Goal: Use online tool/utility: Utilize a website feature to perform a specific function

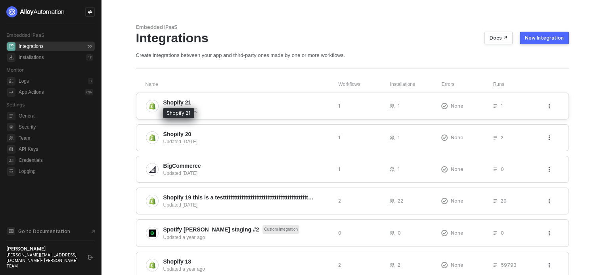
click at [172, 99] on span "Shopify 21" at bounding box center [177, 103] width 28 height 8
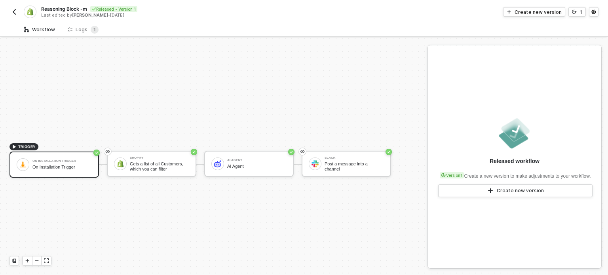
scroll to position [14, 0]
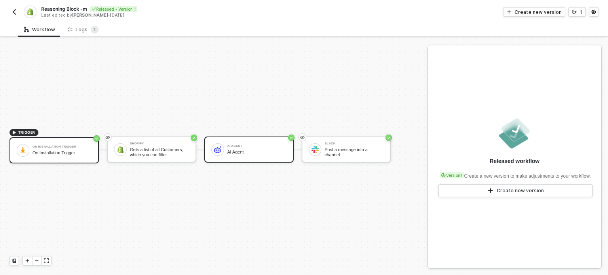
click at [278, 155] on div "AI Agent AI Agent" at bounding box center [256, 149] width 59 height 15
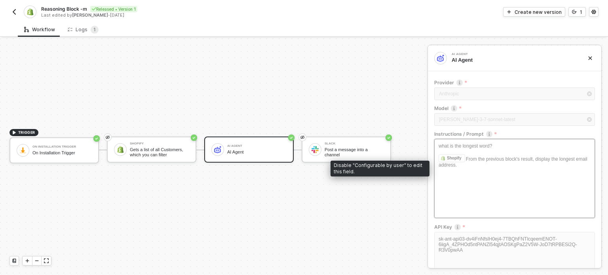
scroll to position [67, 0]
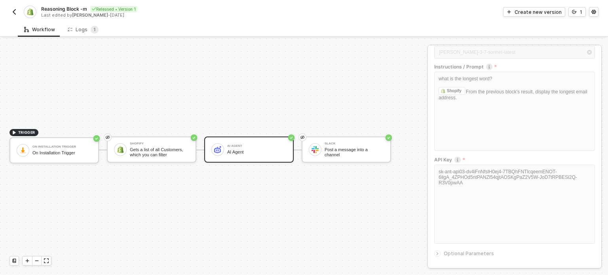
click at [449, 254] on span "Optional Parameters" at bounding box center [469, 254] width 50 height 6
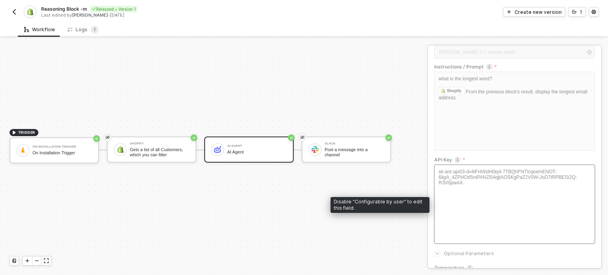
scroll to position [125, 0]
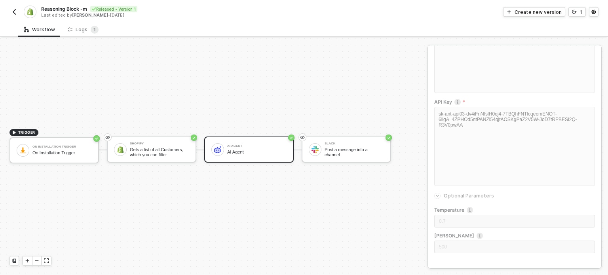
click at [472, 212] on div "Temperature 0.7 Max Tokens 500" at bounding box center [515, 232] width 161 height 51
click at [533, 15] on button "Create new version" at bounding box center [534, 12] width 62 height 10
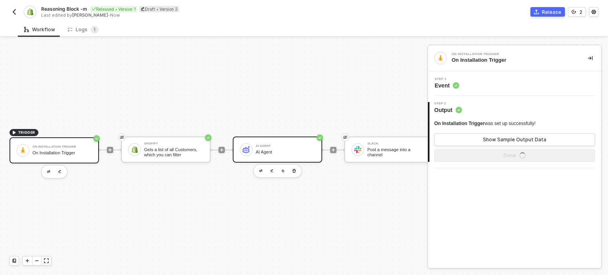
click at [272, 153] on div "AI Agent" at bounding box center [285, 152] width 59 height 5
click at [442, 86] on span "Inputs" at bounding box center [448, 86] width 26 height 8
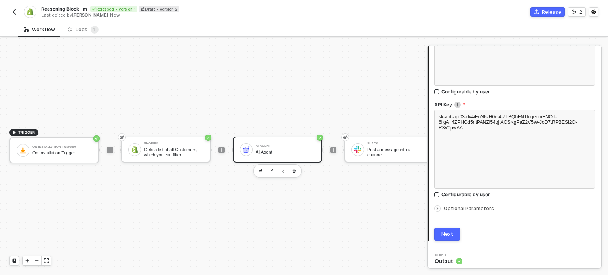
scroll to position [199, 0]
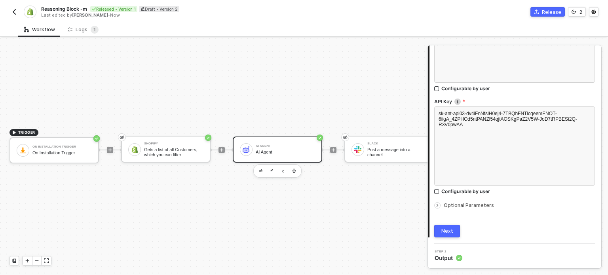
click at [456, 204] on span "Optional Parameters" at bounding box center [469, 205] width 50 height 6
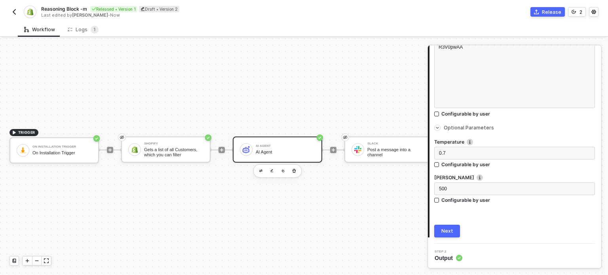
click at [13, 11] on img "button" at bounding box center [14, 12] width 6 height 6
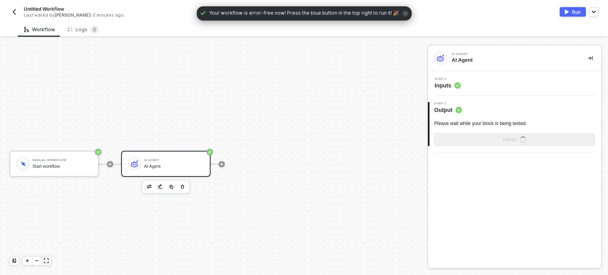
scroll to position [14, 0]
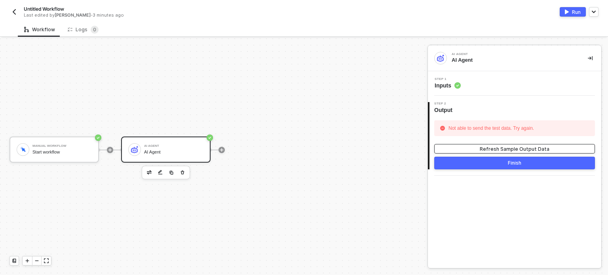
click at [507, 150] on div "Refresh Sample Output Data" at bounding box center [515, 149] width 70 height 7
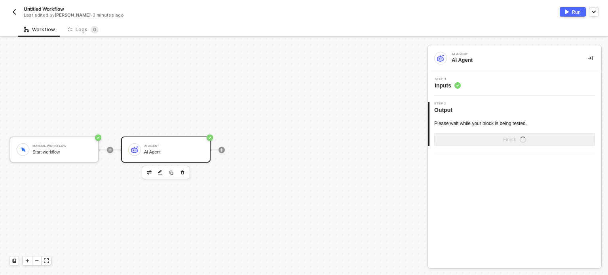
click at [456, 85] on circle at bounding box center [458, 85] width 6 height 6
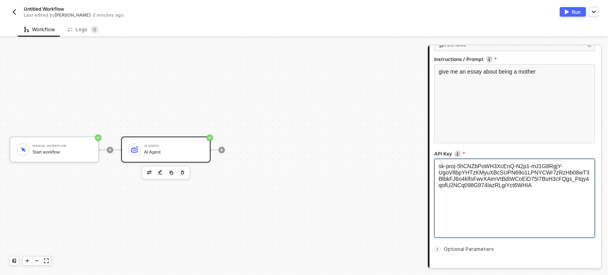
scroll to position [166, 0]
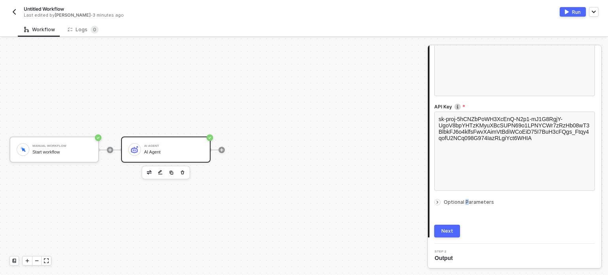
click at [465, 199] on div "Optional Parameters" at bounding box center [515, 202] width 161 height 9
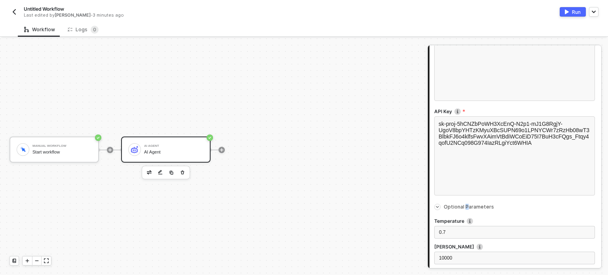
scroll to position [184, 0]
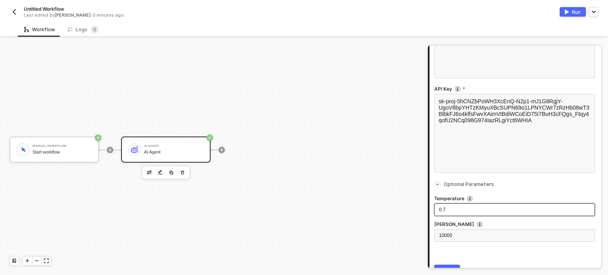
click at [446, 208] on div "0.7" at bounding box center [514, 210] width 151 height 8
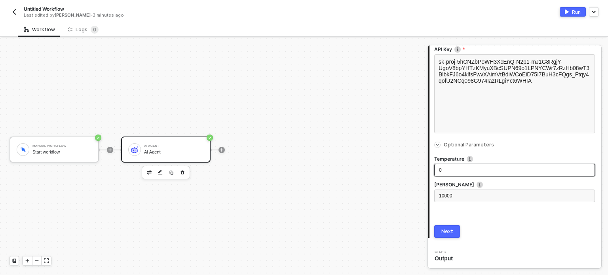
scroll to position [223, 0]
click at [446, 231] on div "Next" at bounding box center [448, 232] width 12 height 6
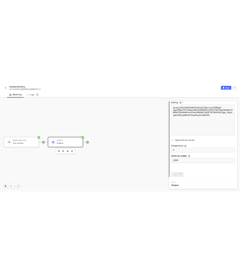
scroll to position [0, 0]
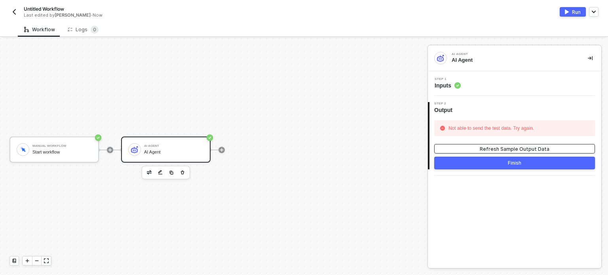
click at [524, 148] on div "Refresh Sample Output Data" at bounding box center [515, 149] width 70 height 7
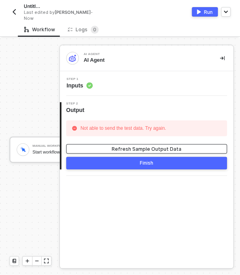
click at [135, 146] on div "Refresh Sample Output Data" at bounding box center [147, 149] width 70 height 7
click at [82, 85] on span "Inputs" at bounding box center [80, 86] width 26 height 8
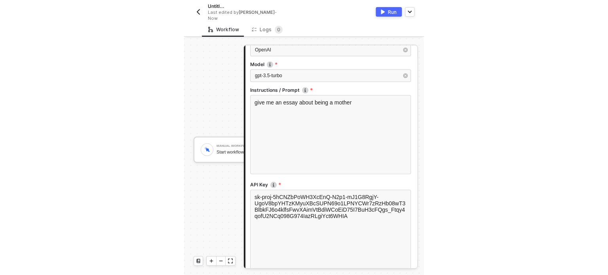
scroll to position [119, 0]
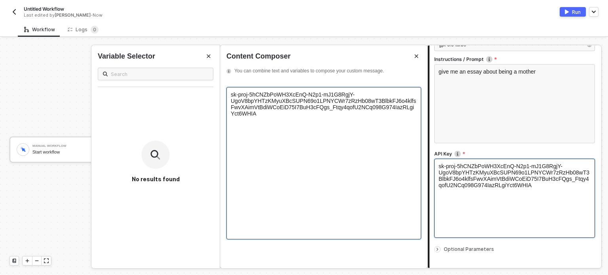
click at [232, 102] on span "sk-proj-5hCNZbPoWH3XcEnQ-N2p1-mJ1G8RgjY-UgoV8bpYHTzKMyuXBcSUPN69o1LPNYCWr7zRzHb…" at bounding box center [323, 104] width 185 height 25
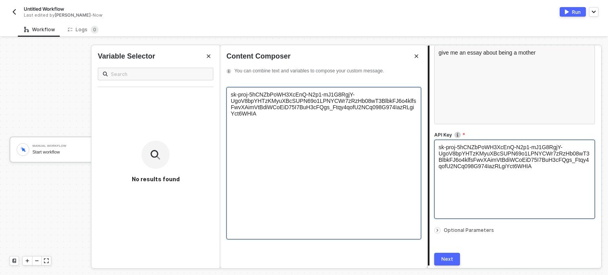
scroll to position [166, 0]
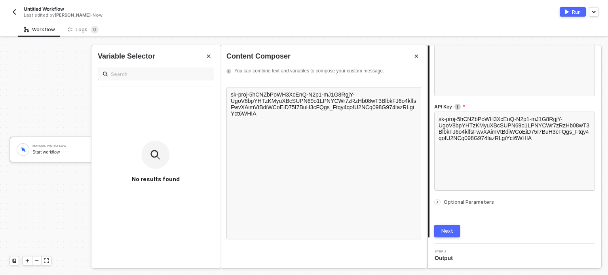
click at [450, 228] on div "Next" at bounding box center [448, 231] width 12 height 6
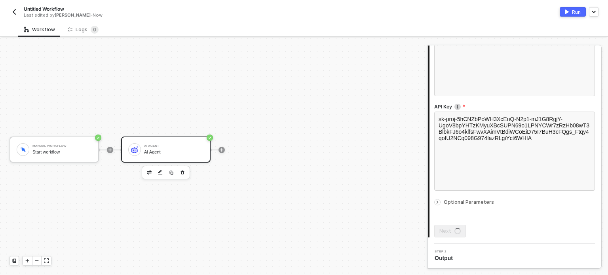
scroll to position [0, 0]
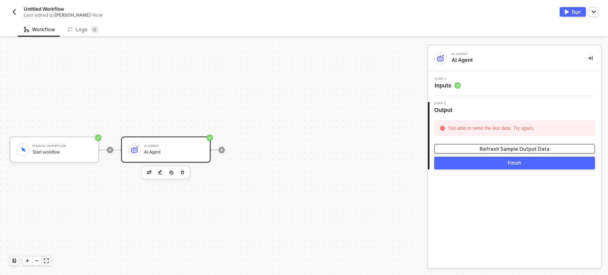
click at [525, 149] on div "Refresh Sample Output Data" at bounding box center [515, 149] width 70 height 7
click at [441, 88] on span "Inputs" at bounding box center [448, 86] width 26 height 8
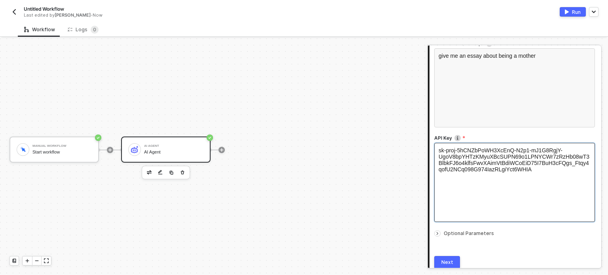
scroll to position [119, 0]
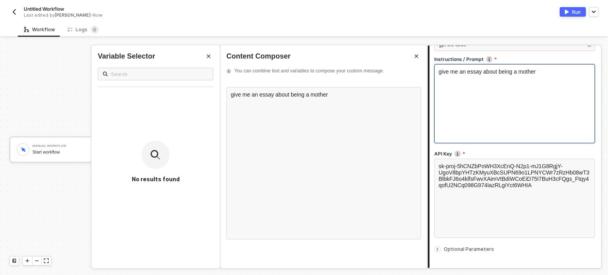
click at [456, 94] on div "give me an essay about being a mother" at bounding box center [515, 103] width 161 height 79
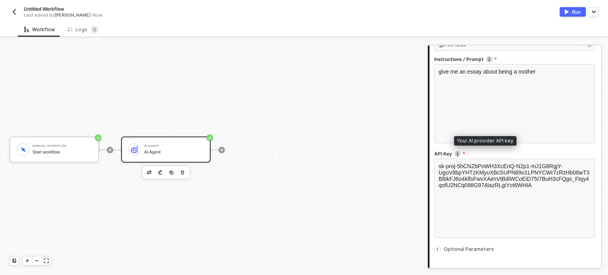
click at [460, 156] on img at bounding box center [458, 154] width 6 height 6
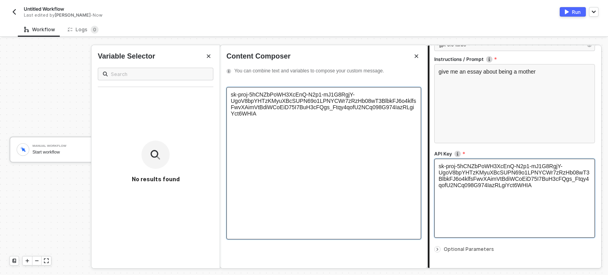
click at [232, 105] on span "sk-proj-5hCNZbPoWH3XcEnQ-N2p1-mJ1G8RgjY-UgoV8bpYHTzKMyuXBcSUPN69o1LPNYCWr7zRzHb…" at bounding box center [323, 104] width 185 height 25
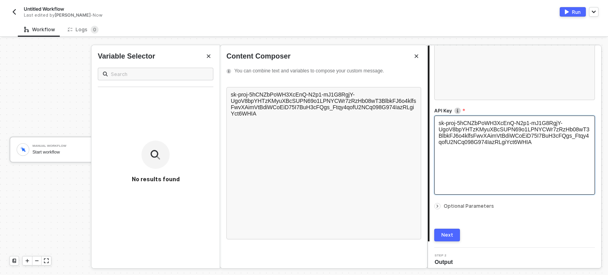
scroll to position [166, 0]
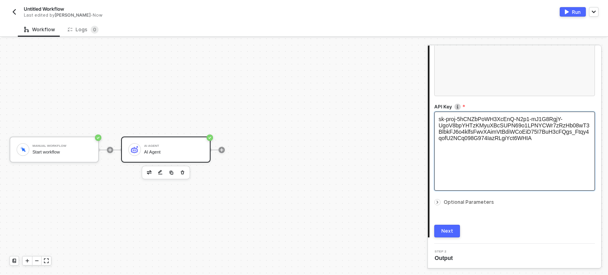
click at [447, 229] on div "Next" at bounding box center [448, 231] width 12 height 6
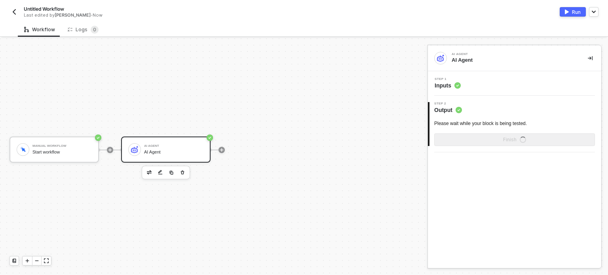
scroll to position [0, 0]
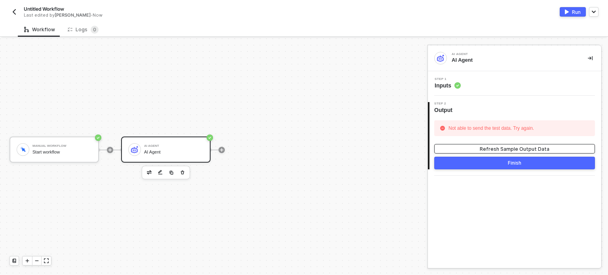
click at [509, 150] on div "Refresh Sample Output Data" at bounding box center [515, 149] width 70 height 7
click at [436, 93] on div "Step 1 Inputs" at bounding box center [515, 83] width 174 height 25
click at [441, 84] on span "Inputs" at bounding box center [448, 86] width 26 height 8
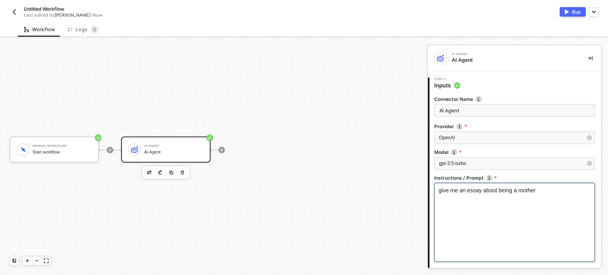
scroll to position [166, 0]
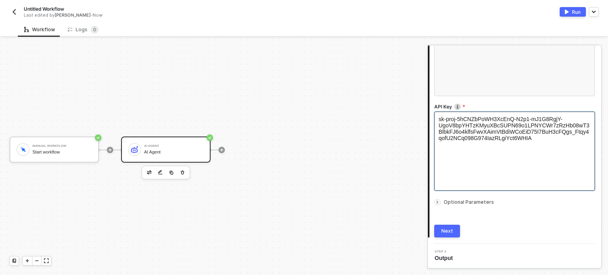
click at [488, 155] on div "sk-proj-5hCNZbPoWH3XcEnQ-N2p1-mJ1G8RgjY-UgoV8bpYHTzKMyuXBcSUPN69o1LPNYCWr7zRzHb…" at bounding box center [515, 151] width 161 height 79
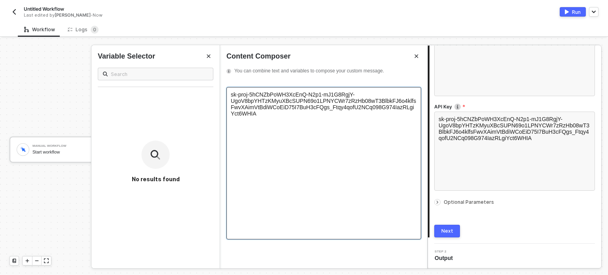
click at [269, 117] on div "sk-proj-5hCNZbPoWH3XcEnQ-N2p1-mJ1G8RgjY-UgoV8bpYHTzKMyuXBcSUPN69o1LPNYCWr7zRzHb…" at bounding box center [324, 104] width 186 height 25
click at [237, 117] on div "sk-proj-5hCNZbPoWH3XcEnQ-N2p1-mJ1G8RgjY-UgoV8bpYHTzKMyuXBcSUPN69o1LPNYCWr7zRzHb…" at bounding box center [324, 104] width 186 height 25
click at [233, 105] on span "sk-proj-5hCNZbPoWH3XcEnQ-N2p1-mJ1G8RgjY-UgoV8bpYHTzKMyuXBcSUPN69o1LPNYCWr7zRzHb…" at bounding box center [323, 104] width 185 height 25
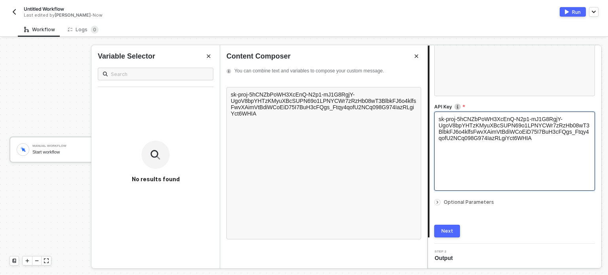
click at [468, 166] on div "sk-proj-5hCNZbPoWH3XcEnQ-N2p1-mJ1G8RgjY-UgoV8bpYHTzKMyuXBcSUPN69o1LPNYCWr7zRzHb…" at bounding box center [515, 151] width 161 height 79
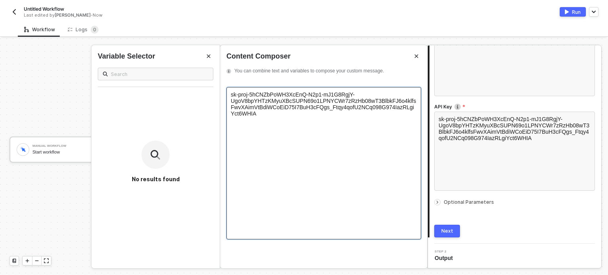
click at [231, 105] on span "sk-proj-5hCNZbPoWH3XcEnQ-N2p1-mJ1G8RgjY-UgoV8bpYHTzKMyuXBcSUPN69o1LPNYCWr7zRzHb…" at bounding box center [323, 104] width 185 height 25
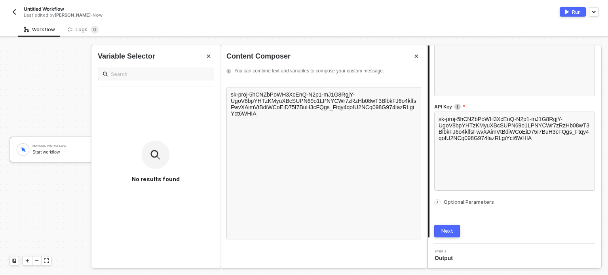
click at [575, 13] on div "Run" at bounding box center [576, 12] width 9 height 7
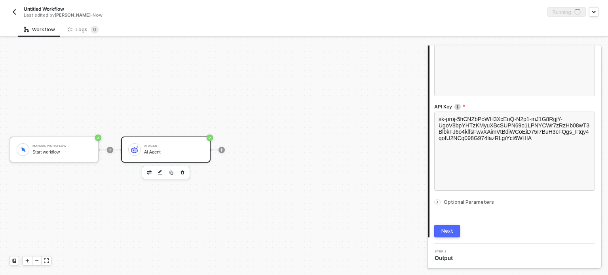
click at [447, 228] on div "Next" at bounding box center [448, 231] width 12 height 6
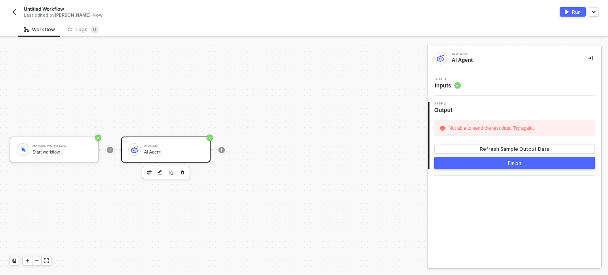
click at [522, 143] on div "Not able to send the test data. Try again. Refresh Sample Output Data" at bounding box center [515, 136] width 161 height 33
click at [100, 33] on div "Logs 0" at bounding box center [83, 29] width 44 height 15
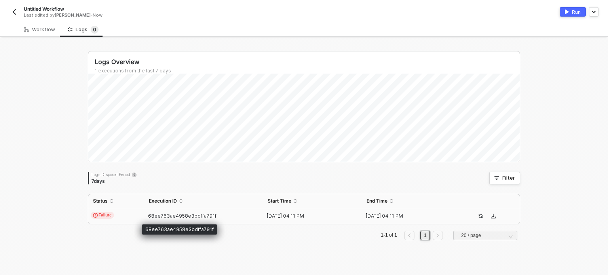
click at [176, 214] on span "68ee763ae4958e3bdffa791f" at bounding box center [182, 216] width 69 height 6
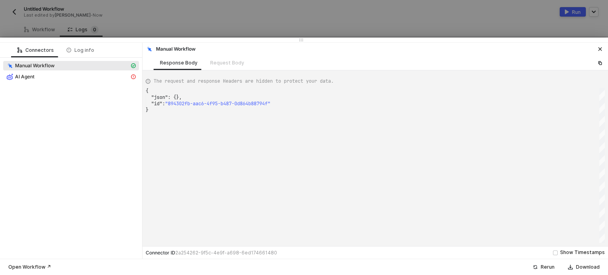
click at [48, 82] on div "AI Agent" at bounding box center [71, 77] width 136 height 11
click at [50, 76] on div "AI Agent" at bounding box center [67, 76] width 123 height 7
type textarea "{ "message": "AI Agent block failed: TypeError: Headers.append: \"Bearer \nsk-p…"
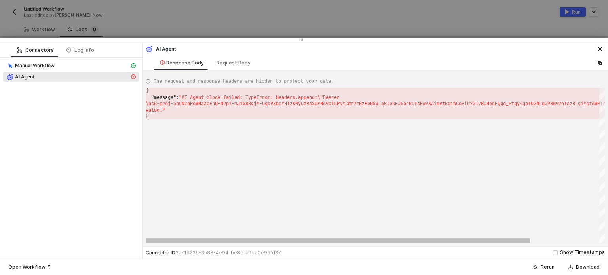
scroll to position [0, 2]
drag, startPoint x: 147, startPoint y: 101, endPoint x: 202, endPoint y: 112, distance: 55.3
click at [154, 34] on div at bounding box center [304, 137] width 608 height 275
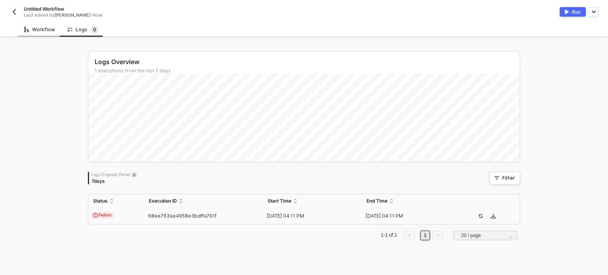
click at [40, 31] on div "Workflow" at bounding box center [39, 30] width 31 height 6
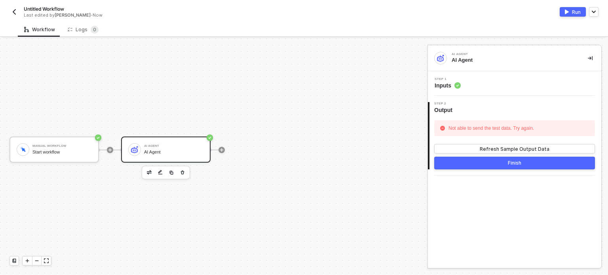
drag, startPoint x: 456, startPoint y: 89, endPoint x: 449, endPoint y: 85, distance: 8.5
click at [456, 89] on span "Inputs" at bounding box center [448, 86] width 26 height 8
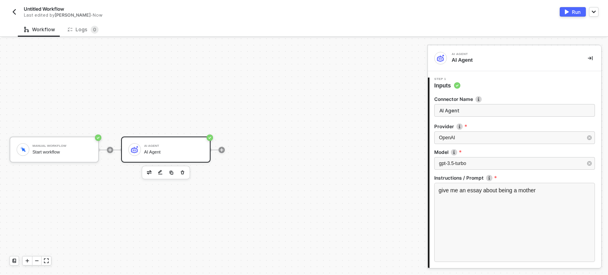
click at [449, 85] on span "Inputs" at bounding box center [448, 86] width 26 height 8
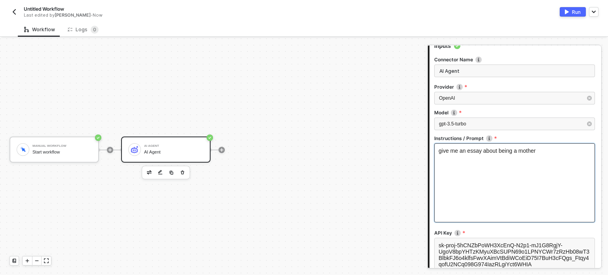
scroll to position [79, 0]
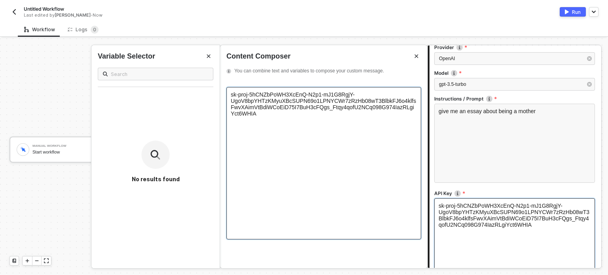
click at [232, 101] on span "sk-proj-5hCNZbPoWH3XcEnQ-N2p1-mJ1G8RgjY-UgoV8bpYHTzKMyuXBcSUPN69o1LPNYCWr7zRzHb…" at bounding box center [323, 104] width 185 height 25
click at [231, 103] on span "sk-proj-5hCNZbPoWH3XcEnQ-N2p1-mJ1G8RgjY-UgoV8bpYHTzKMyuXBcSUPN69o1LPNYCWr7zRzHb…" at bounding box center [323, 104] width 185 height 25
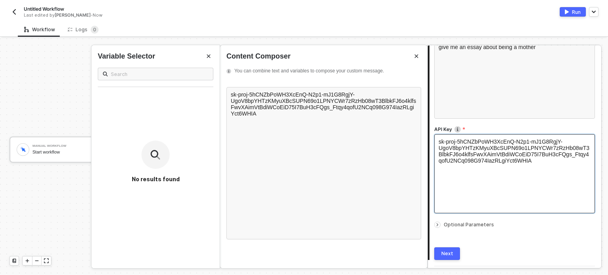
scroll to position [166, 0]
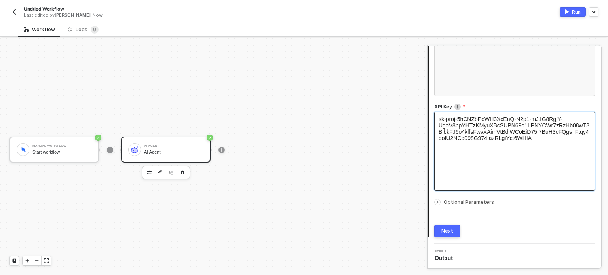
click at [442, 229] on div "Next" at bounding box center [448, 231] width 12 height 6
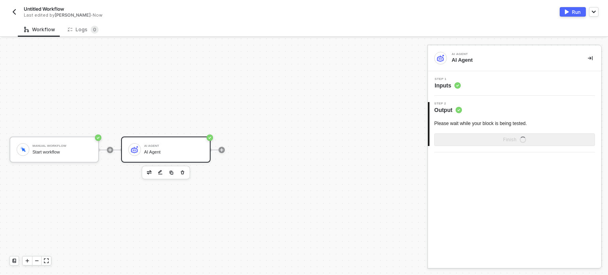
scroll to position [0, 0]
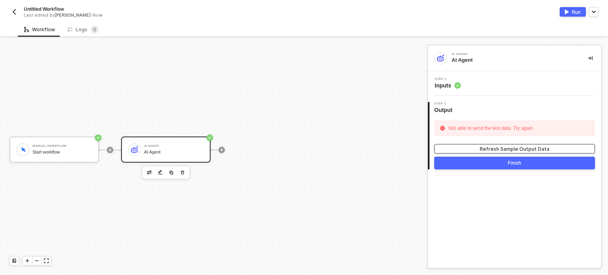
click at [507, 147] on div "Refresh Sample Output Data" at bounding box center [515, 149] width 70 height 7
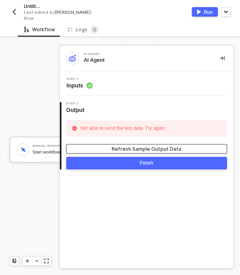
drag, startPoint x: 179, startPoint y: 149, endPoint x: 201, endPoint y: 145, distance: 21.8
click at [179, 149] on button "Refresh Sample Output Data" at bounding box center [146, 149] width 161 height 10
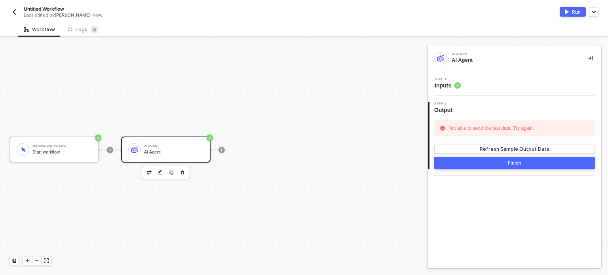
click at [459, 87] on circle at bounding box center [458, 85] width 6 height 6
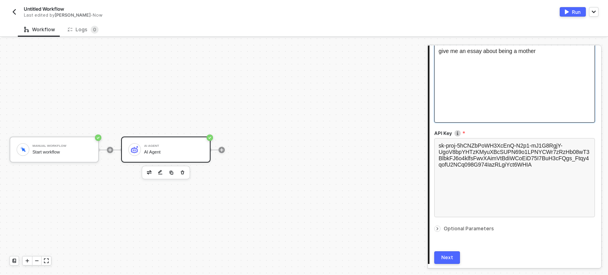
scroll to position [158, 0]
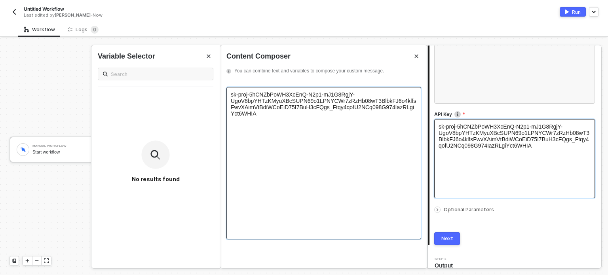
click at [231, 103] on span "sk-proj-5hCNZbPoWH3XcEnQ-N2p1-mJ1G8RgjY-UgoV8bpYHTzKMyuXBcSUPN69o1LPNYCWr7zRzHb…" at bounding box center [323, 104] width 185 height 25
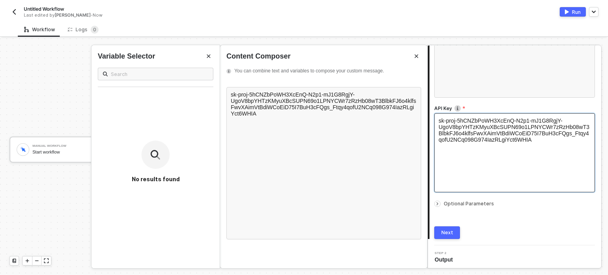
scroll to position [166, 0]
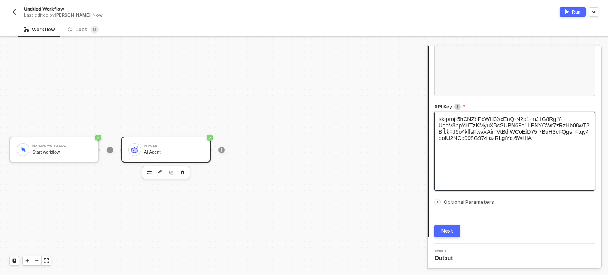
click at [450, 231] on div "Next" at bounding box center [448, 231] width 12 height 6
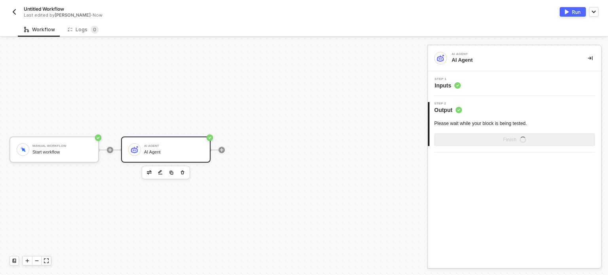
scroll to position [0, 0]
click at [577, 12] on div "Run" at bounding box center [576, 12] width 9 height 7
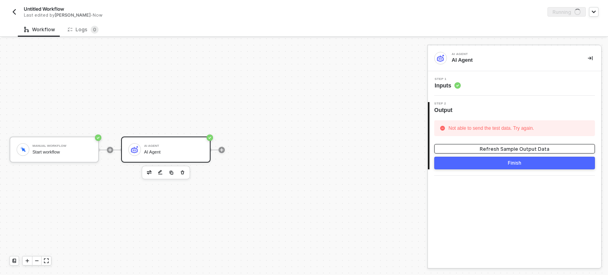
click at [504, 145] on button "Refresh Sample Output Data" at bounding box center [515, 149] width 161 height 10
click at [88, 29] on div "Logs 0" at bounding box center [83, 30] width 31 height 8
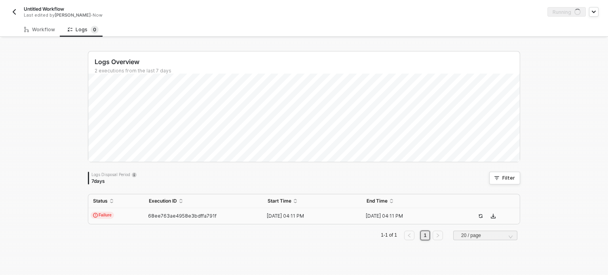
click at [129, 214] on td "Failure" at bounding box center [116, 216] width 56 height 16
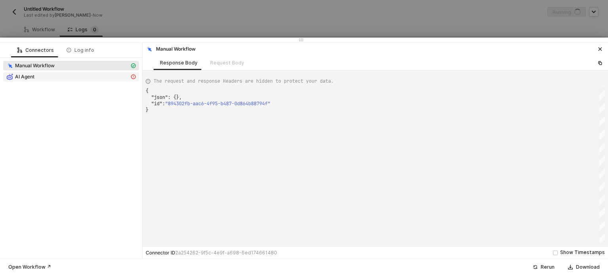
click at [101, 74] on div "AI Agent" at bounding box center [67, 76] width 123 height 7
type textarea "{ "message": "AI Agent block failed: TypeError: Headers.append: \"Bearer \nsk-p…"
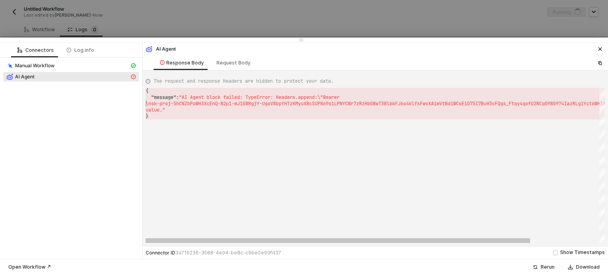
scroll to position [0, 2]
drag, startPoint x: 146, startPoint y: 105, endPoint x: 153, endPoint y: 104, distance: 6.4
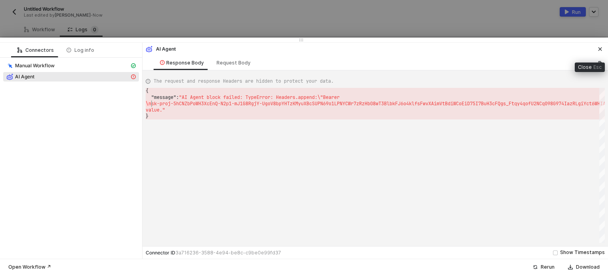
click at [598, 50] on icon "icon-close" at bounding box center [600, 49] width 5 height 5
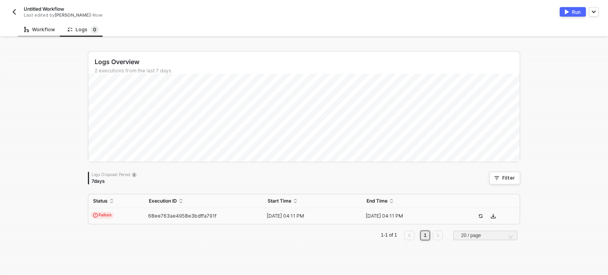
click at [51, 34] on div "Workflow" at bounding box center [40, 29] width 44 height 15
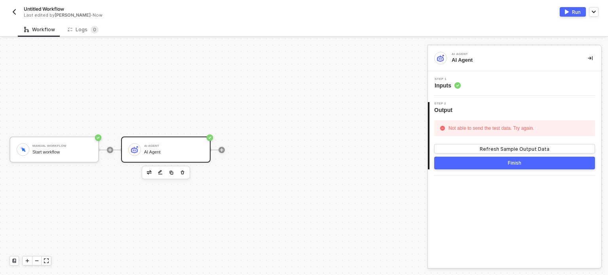
click at [444, 87] on span "Inputs" at bounding box center [448, 86] width 26 height 8
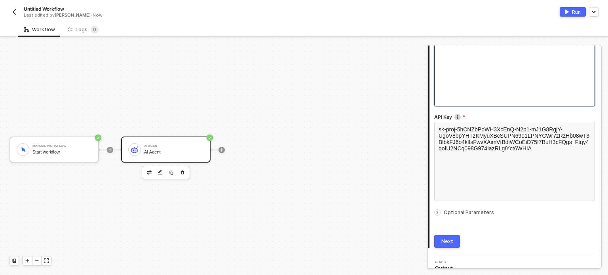
scroll to position [158, 0]
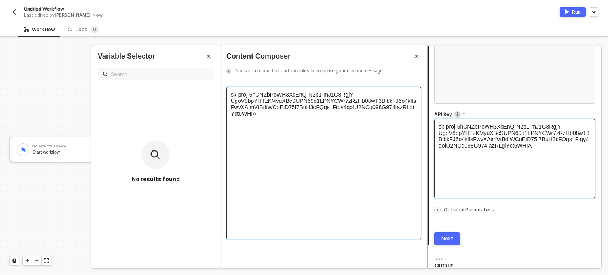
click at [234, 105] on span "sk-proj-5hCNZbPoWH3XcEnQ-N2p1-mJ1G8RgjY-UgoV8bpYHTzKMyuXBcSUPN69o1LPNYCWr7zRzHb…" at bounding box center [323, 104] width 185 height 25
drag, startPoint x: 238, startPoint y: 122, endPoint x: 228, endPoint y: 103, distance: 20.6
click at [228, 103] on div "sk-proj-5hCNZbPoWH3XcEnQ-N2p1-mJ1G8RgjY-UgoV8bpYHTzKMyuXBcSUPN69o1LPNYCWr7zRzHb…" at bounding box center [324, 163] width 195 height 153
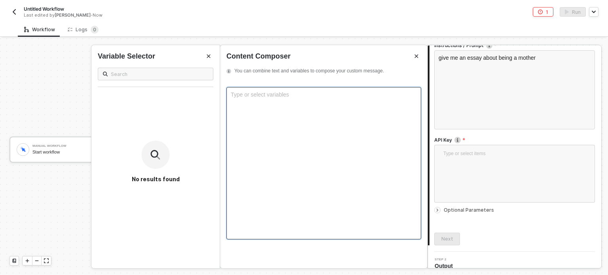
click at [299, 97] on div "Type or select variables ﻿" at bounding box center [324, 95] width 186 height 6
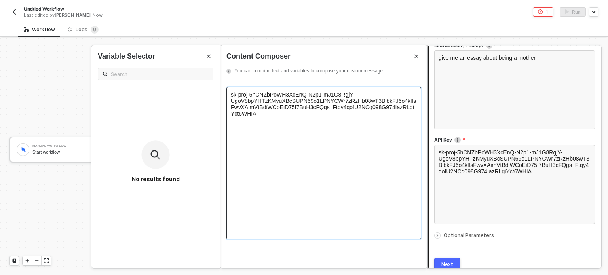
scroll to position [158, 0]
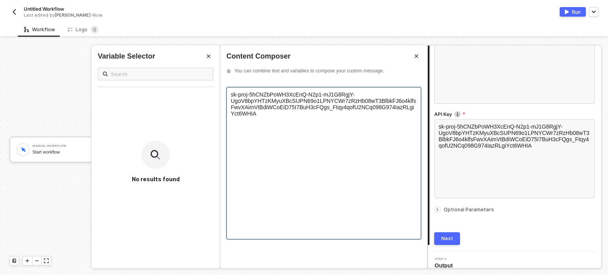
click at [229, 103] on div "sk-proj-5hCNZbPoWH3XcEnQ-N2p1-mJ1G8RgjY-UgoV8bpYHTzKMyuXBcSUPN69o1LPNYCWr7zRzHb…" at bounding box center [324, 163] width 195 height 153
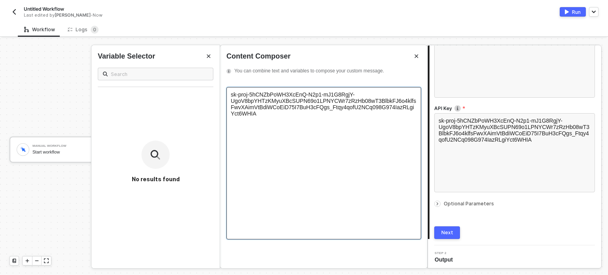
scroll to position [166, 0]
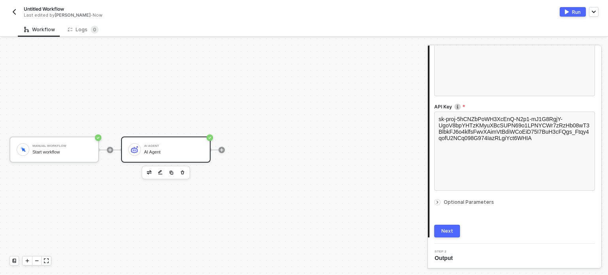
click at [451, 206] on div "Optional Parameters" at bounding box center [515, 202] width 161 height 9
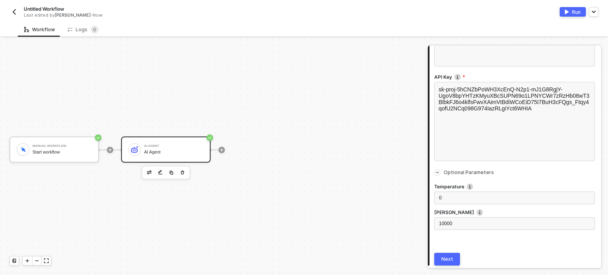
scroll to position [223, 0]
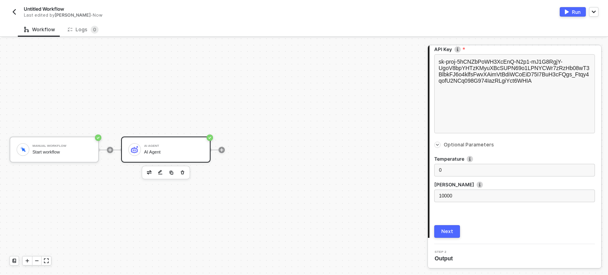
click at [452, 227] on button "Next" at bounding box center [448, 231] width 26 height 13
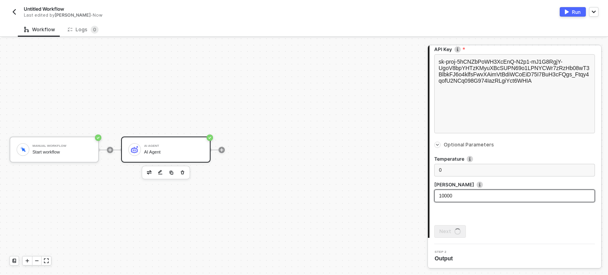
scroll to position [0, 0]
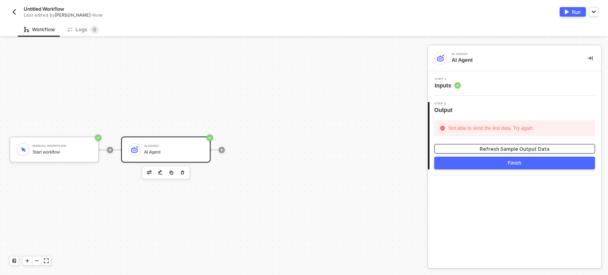
drag, startPoint x: 506, startPoint y: 149, endPoint x: 495, endPoint y: 131, distance: 20.8
click at [506, 149] on div "Refresh Sample Output Data" at bounding box center [515, 149] width 70 height 7
click at [448, 87] on span "Inputs" at bounding box center [448, 86] width 26 height 8
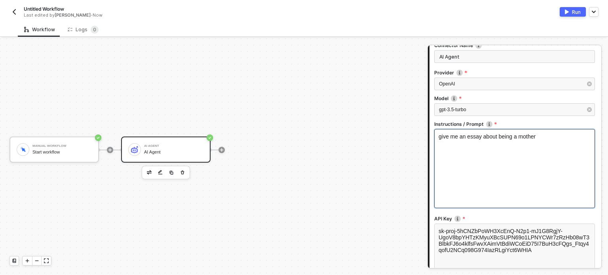
scroll to position [158, 0]
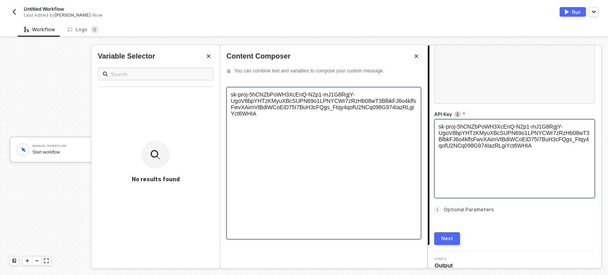
click at [230, 104] on div "sk-proj-5hCNZbPoWH3XcEnQ-N2p1-mJ1G8RgjY-UgoV8bpYHTzKMyuXBcSUPN69o1LPNYCWr7zRzHb…" at bounding box center [324, 163] width 195 height 153
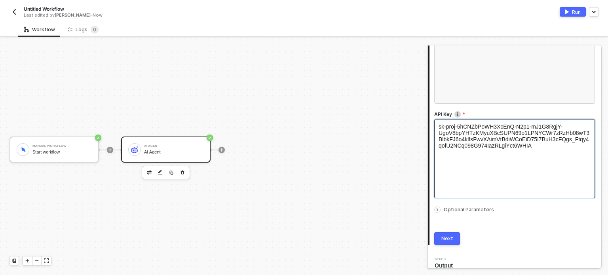
click at [571, 13] on button "Run" at bounding box center [573, 12] width 26 height 10
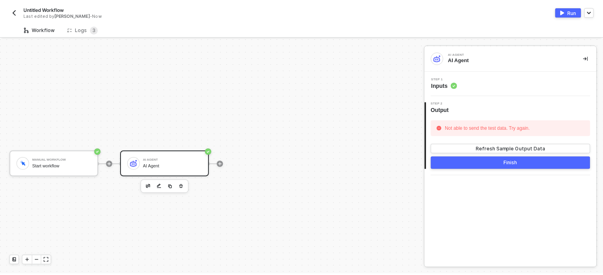
scroll to position [14, 0]
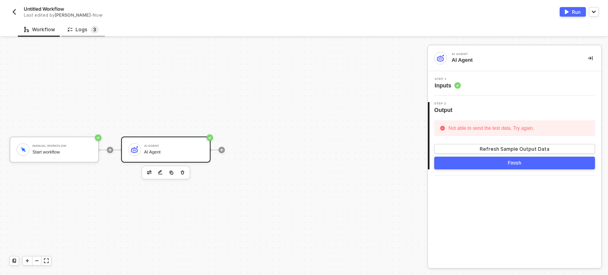
click at [93, 32] on span "3" at bounding box center [94, 30] width 3 height 6
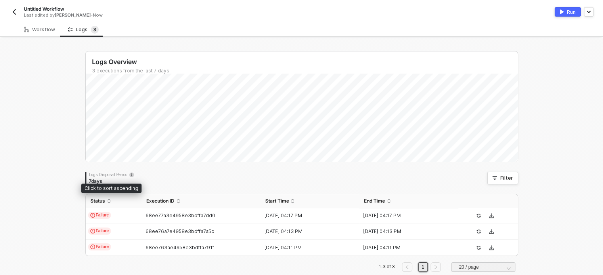
click at [118, 208] on td "Failure" at bounding box center [114, 216] width 56 height 16
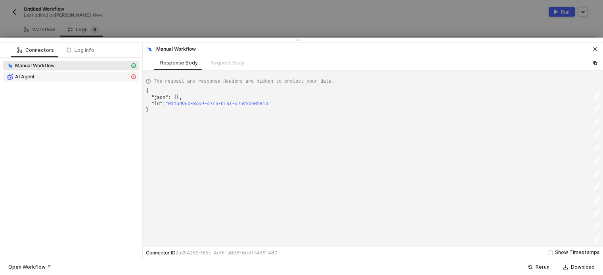
click at [68, 76] on div "AI Agent" at bounding box center [67, 76] width 123 height 7
type textarea "{ "message": "AI Agent block failed: TypeError: Headers.append: \"Bearer \nsk-p…"
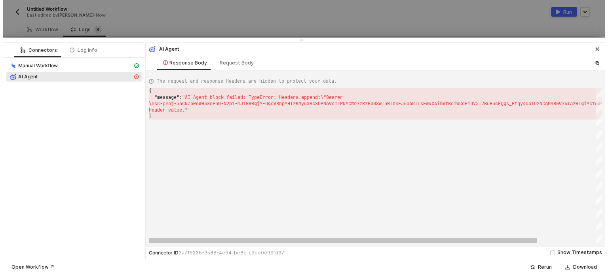
scroll to position [0, 2]
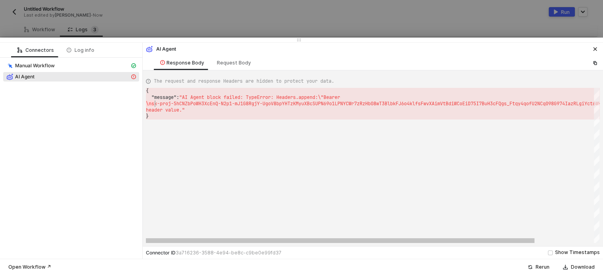
drag, startPoint x: 147, startPoint y: 104, endPoint x: 155, endPoint y: 104, distance: 8.3
click at [149, 101] on span "\nsk-proj-5hCNZbPoWH3XcEnQ-N2p1-mJ1G8RgjY-UgoV8bpY" at bounding box center [215, 104] width 139 height 6
click at [114, 23] on div at bounding box center [301, 137] width 603 height 275
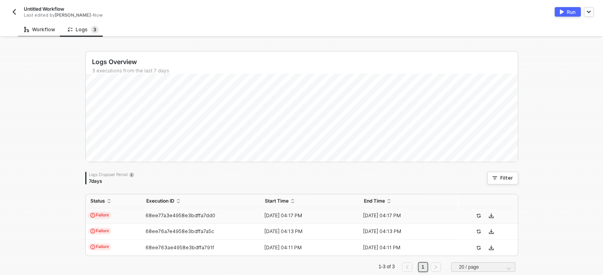
click at [46, 30] on div "Workflow" at bounding box center [39, 30] width 31 height 6
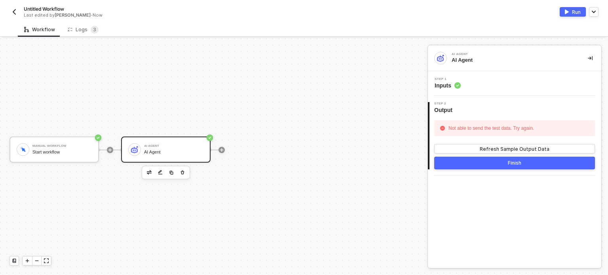
click at [444, 85] on span "Inputs" at bounding box center [448, 86] width 26 height 8
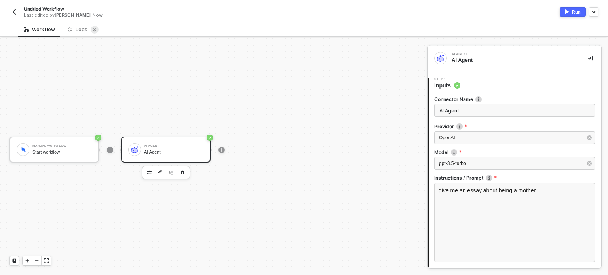
scroll to position [79, 0]
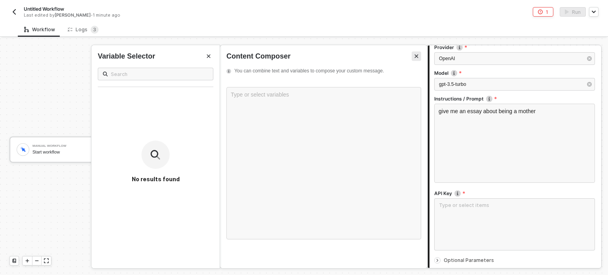
click at [418, 59] on button "Close" at bounding box center [417, 56] width 10 height 10
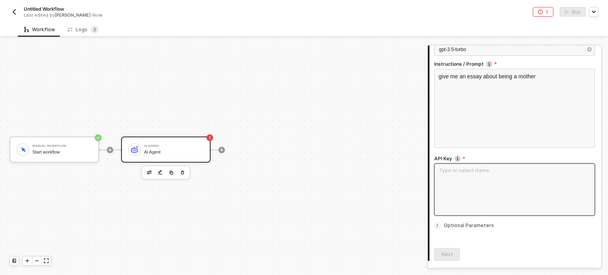
scroll to position [137, 0]
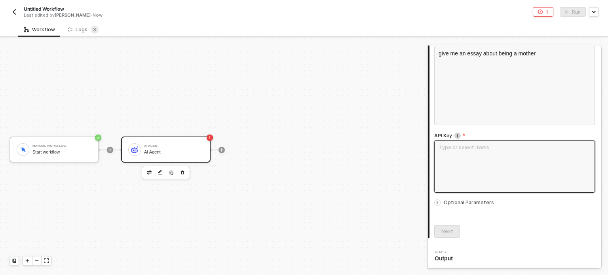
click at [489, 163] on textarea at bounding box center [515, 167] width 161 height 52
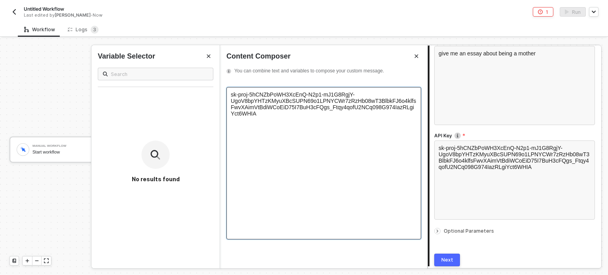
scroll to position [166, 0]
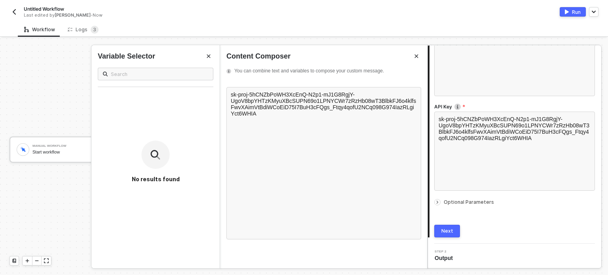
click at [453, 231] on button "Next" at bounding box center [448, 231] width 26 height 13
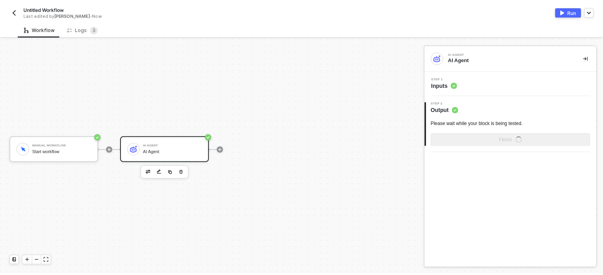
scroll to position [0, 0]
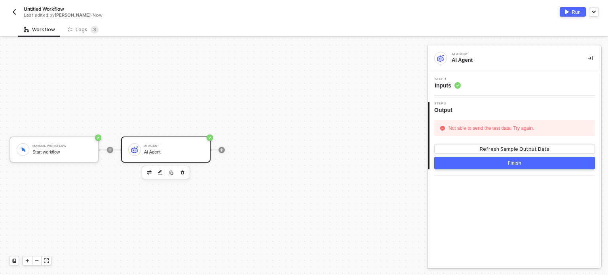
click at [573, 14] on div "Run" at bounding box center [576, 12] width 9 height 7
drag, startPoint x: 501, startPoint y: 152, endPoint x: 495, endPoint y: 142, distance: 11.7
click at [501, 152] on button "Refresh Sample Output Data" at bounding box center [515, 149] width 161 height 10
click at [81, 28] on div "Logs 3" at bounding box center [83, 30] width 31 height 8
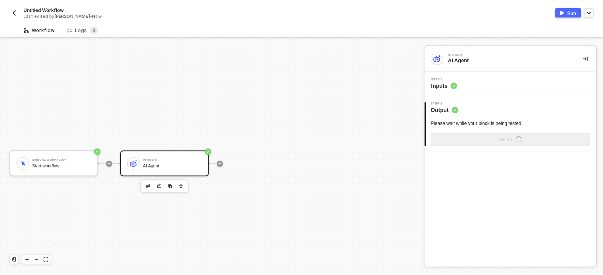
scroll to position [14, 0]
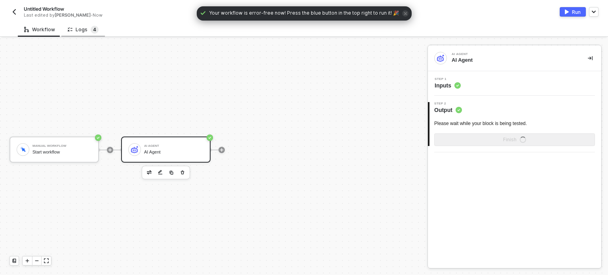
click at [93, 31] on span "4" at bounding box center [94, 30] width 3 height 6
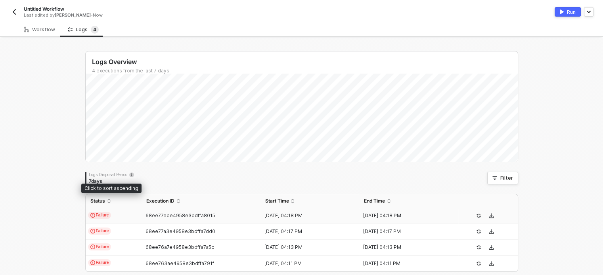
click at [121, 213] on td "Failure" at bounding box center [114, 216] width 56 height 16
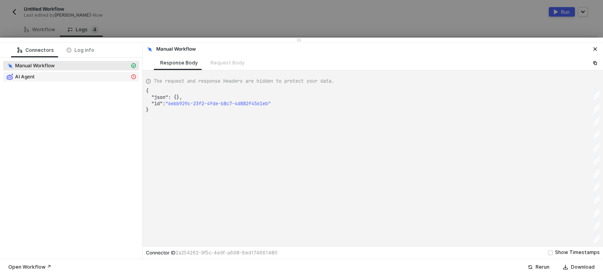
click at [105, 78] on div "AI Agent" at bounding box center [67, 76] width 123 height 7
type textarea "{ "message": "AI Agent block failed: Error: 400 max_tokens is too large: 10000.…"
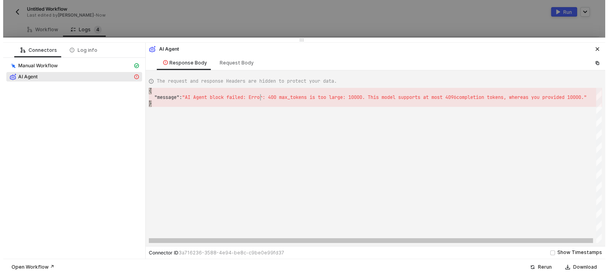
scroll to position [0, 2]
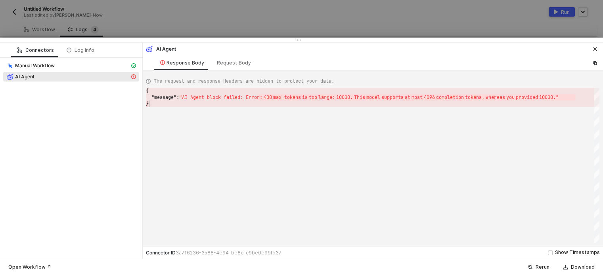
drag, startPoint x: 258, startPoint y: 97, endPoint x: 338, endPoint y: 101, distance: 79.7
click at [338, 111] on div "{ "message" : "AI Agent block failed: Error: 400 max_tokens is t oo large: 1000…" at bounding box center [372, 165] width 453 height 155
click at [596, 50] on icon "icon-close" at bounding box center [595, 50] width 4 height 4
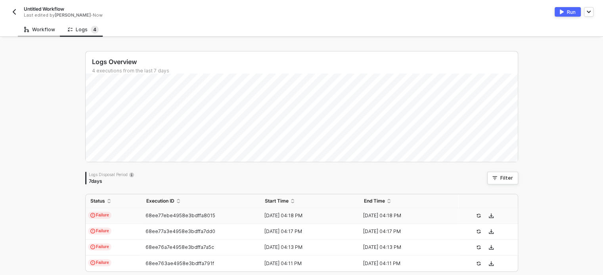
click at [42, 31] on div "Workflow" at bounding box center [39, 30] width 31 height 6
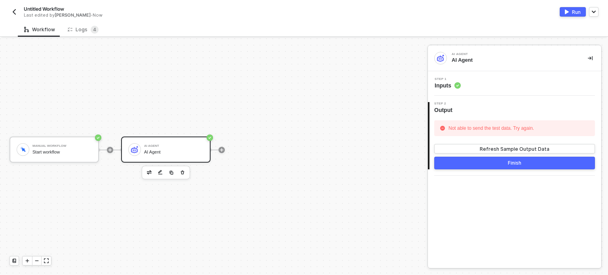
click at [456, 87] on circle at bounding box center [458, 85] width 6 height 6
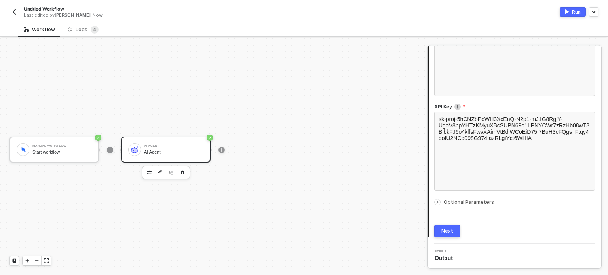
click at [473, 204] on span "Optional Parameters" at bounding box center [469, 202] width 50 height 6
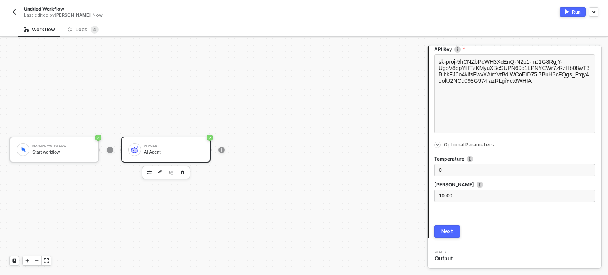
scroll to position [223, 0]
click at [456, 193] on div "10000" at bounding box center [514, 197] width 151 height 8
click at [441, 225] on button "Next" at bounding box center [448, 231] width 26 height 13
click at [580, 9] on div "Run" at bounding box center [576, 12] width 9 height 7
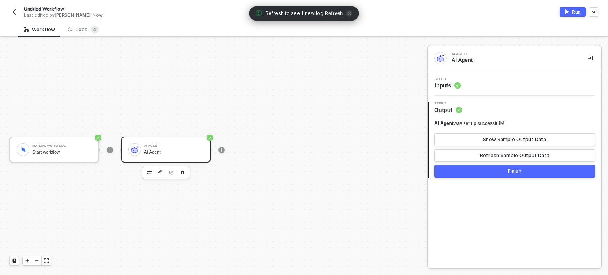
drag, startPoint x: 326, startPoint y: 11, endPoint x: 271, endPoint y: 11, distance: 55.5
click at [326, 11] on span "Refresh" at bounding box center [334, 13] width 18 height 6
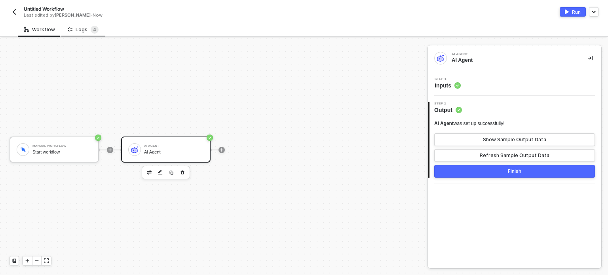
click at [93, 34] on div "Logs 4" at bounding box center [83, 29] width 44 height 15
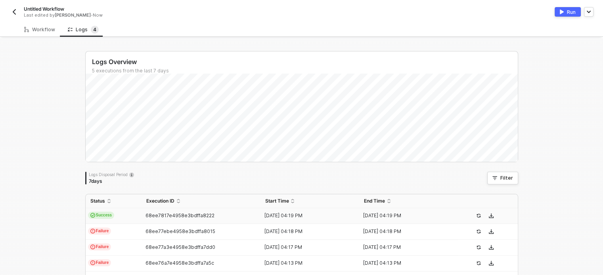
click at [161, 210] on td "68ee7817e4958e3bdffa8222" at bounding box center [200, 216] width 119 height 16
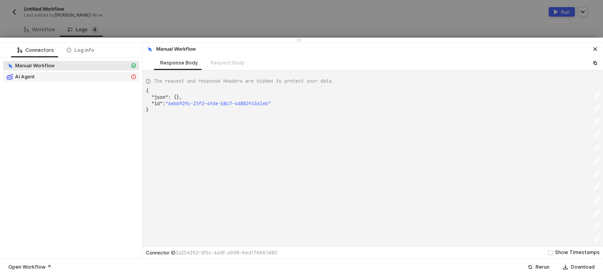
click at [63, 78] on div "AI Agent" at bounding box center [67, 76] width 123 height 7
type textarea "{ "json": { "result": { "summary": "Being a mother is a profound experience tha…"
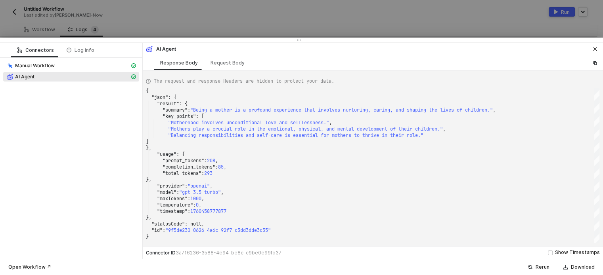
click at [141, 20] on div at bounding box center [301, 137] width 603 height 275
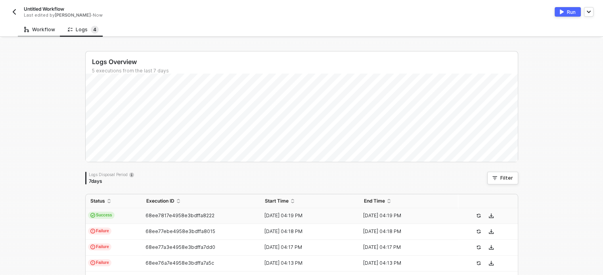
click at [44, 34] on div "Workflow" at bounding box center [40, 29] width 44 height 15
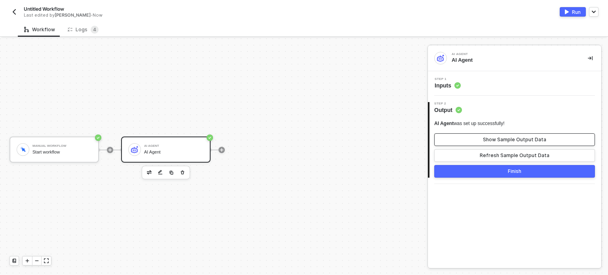
click at [494, 142] on div "Show Sample Output Data" at bounding box center [514, 140] width 63 height 6
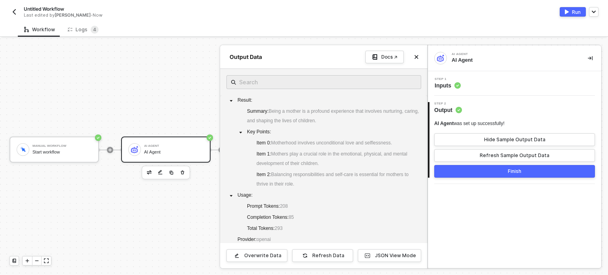
click at [448, 87] on span "Inputs" at bounding box center [448, 86] width 26 height 8
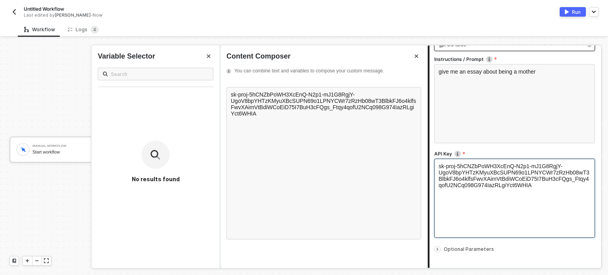
scroll to position [166, 0]
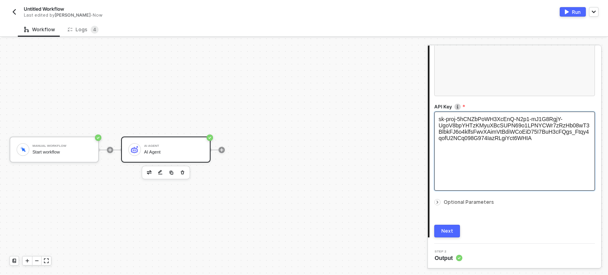
click at [456, 202] on span "Optional Parameters" at bounding box center [469, 202] width 50 height 6
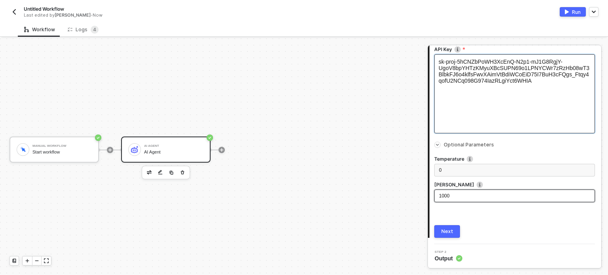
scroll to position [223, 0]
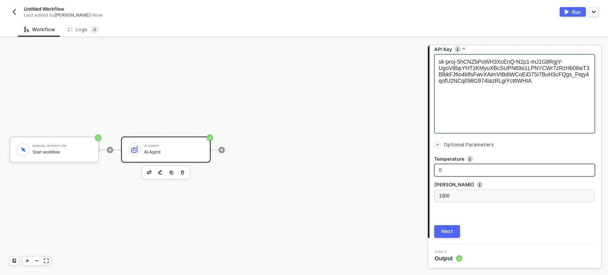
click at [451, 172] on div "0" at bounding box center [514, 171] width 151 height 8
click at [444, 231] on div "Next" at bounding box center [448, 232] width 12 height 6
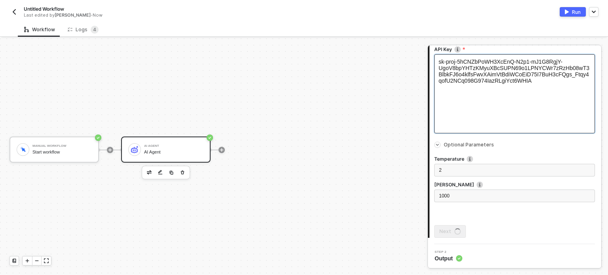
click at [577, 11] on div "Run" at bounding box center [576, 12] width 9 height 7
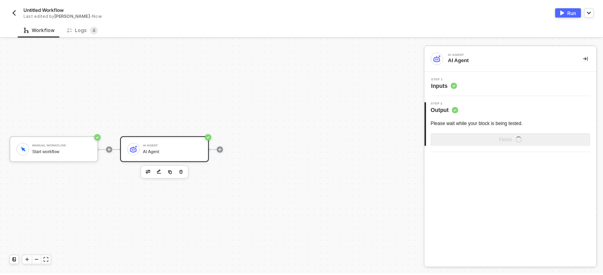
scroll to position [0, 0]
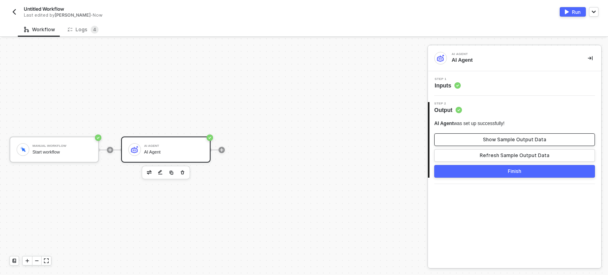
click at [509, 141] on div "Show Sample Output Data" at bounding box center [514, 140] width 63 height 6
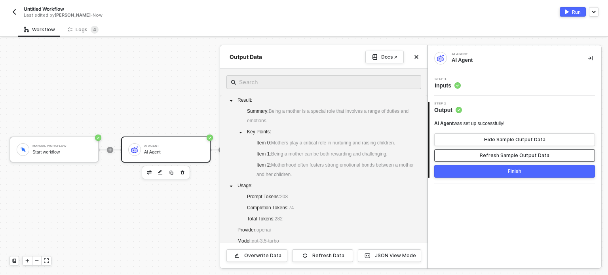
click at [511, 152] on button "Refresh Sample Output Data" at bounding box center [515, 155] width 161 height 13
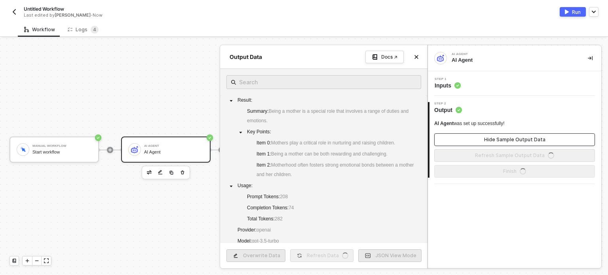
click at [510, 141] on div "Hide Sample Output Data" at bounding box center [514, 140] width 61 height 6
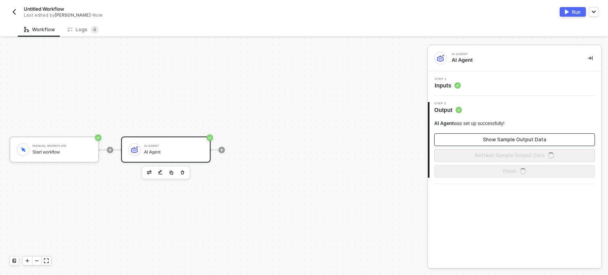
click at [518, 138] on div "Show Sample Output Data" at bounding box center [514, 140] width 63 height 6
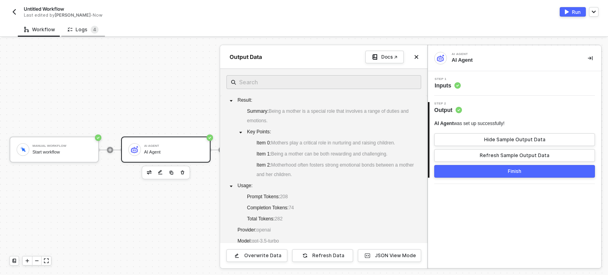
click at [100, 29] on div "Logs 4" at bounding box center [83, 29] width 44 height 15
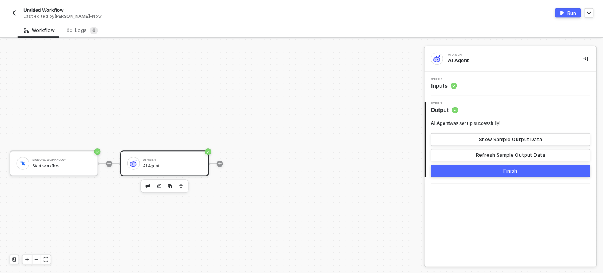
scroll to position [14, 0]
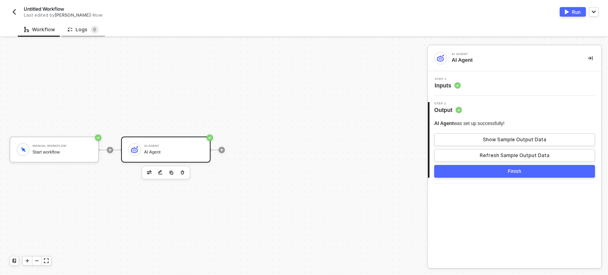
click at [80, 25] on div "Logs 6" at bounding box center [83, 29] width 44 height 15
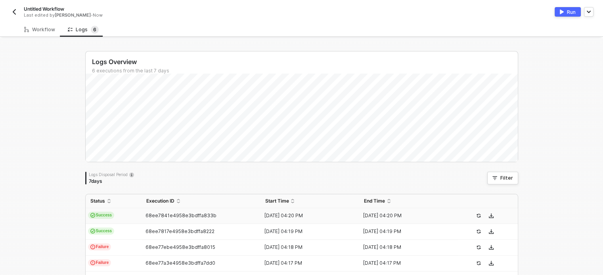
click at [115, 215] on td "Success" at bounding box center [114, 216] width 56 height 16
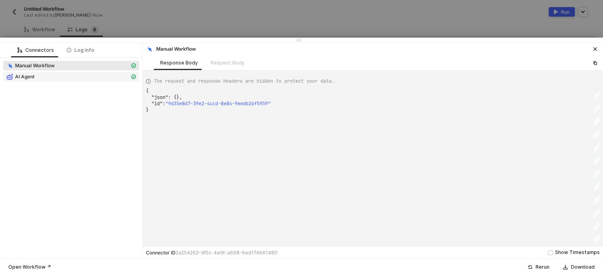
click at [69, 76] on div "AI Agent" at bounding box center [67, 76] width 123 height 7
type textarea "{ "json": { "result": { "summary": "Being a mother is a special role that invol…"
